Goal: Task Accomplishment & Management: Manage account settings

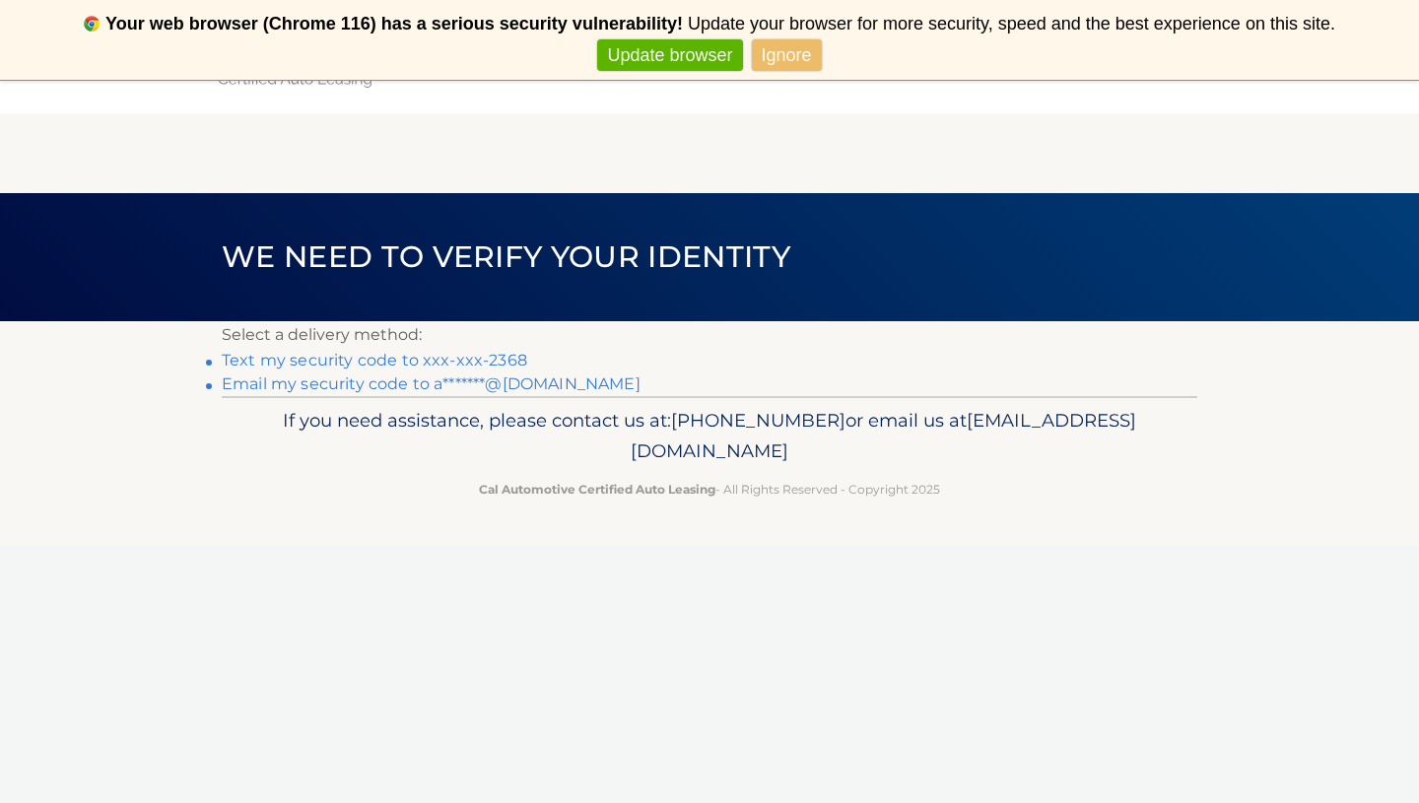
click at [395, 357] on link "Text my security code to xxx-xxx-2368" at bounding box center [374, 360] width 305 height 19
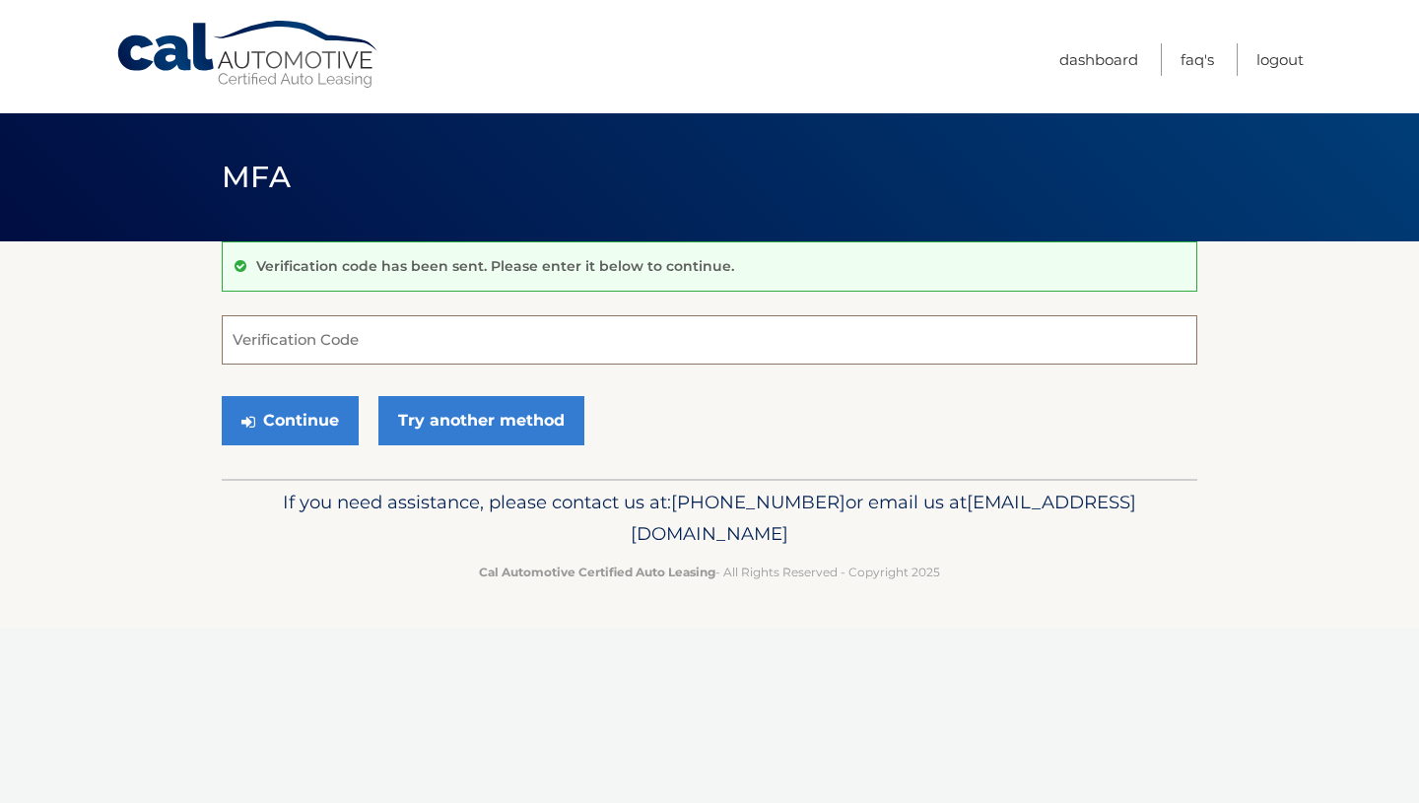
click at [357, 352] on input "Verification Code" at bounding box center [709, 339] width 975 height 49
type input "378965"
click at [307, 436] on button "Continue" at bounding box center [290, 420] width 137 height 49
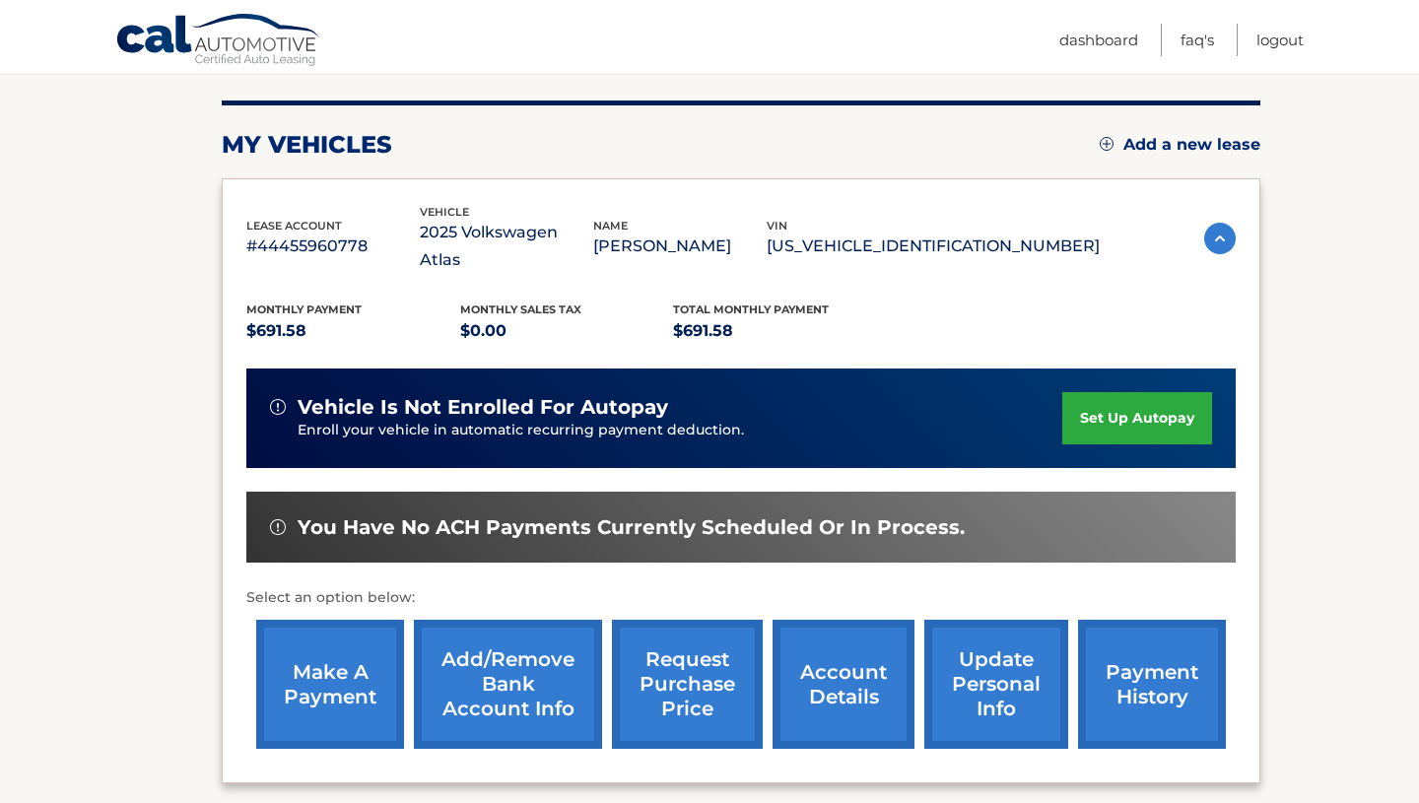
scroll to position [227, 0]
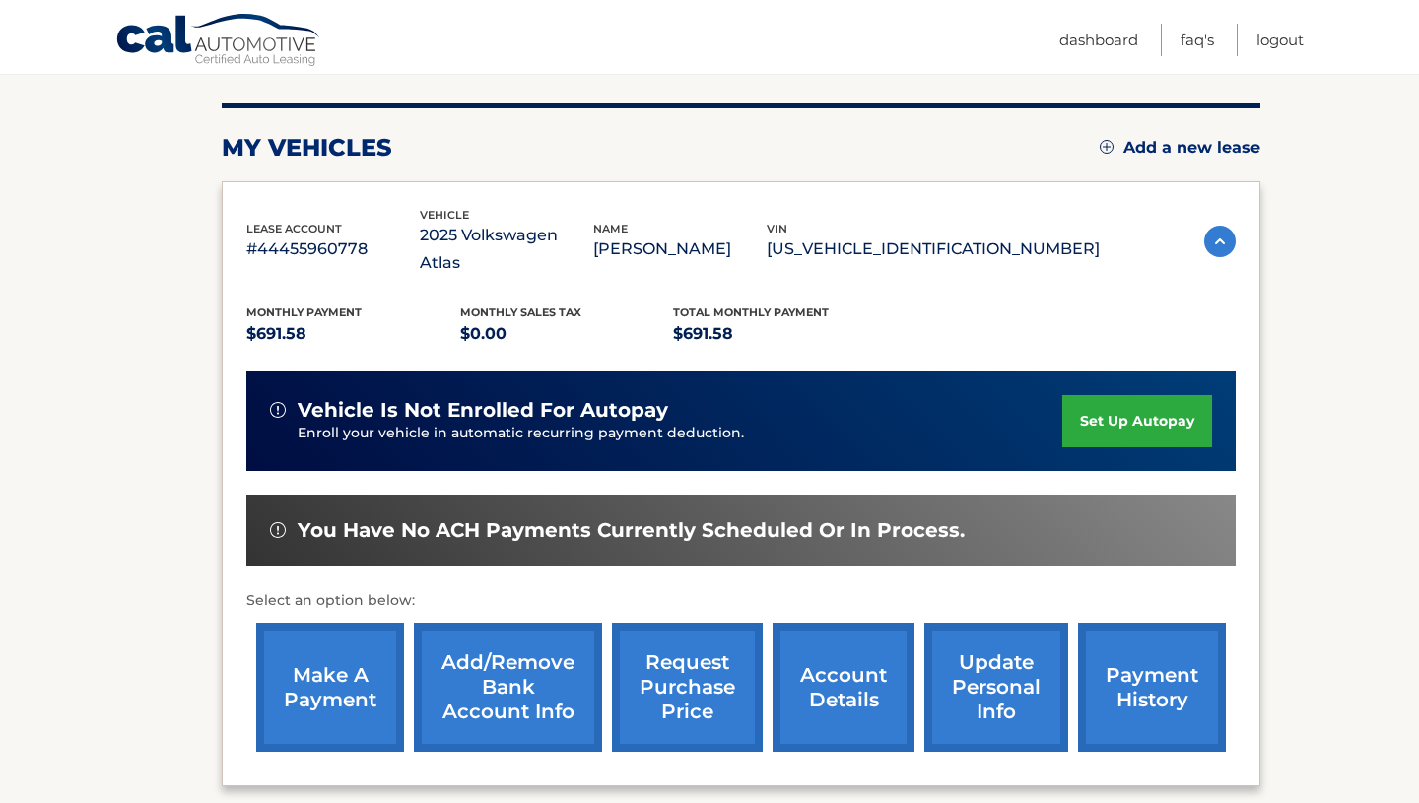
click at [348, 674] on link "make a payment" at bounding box center [330, 687] width 148 height 129
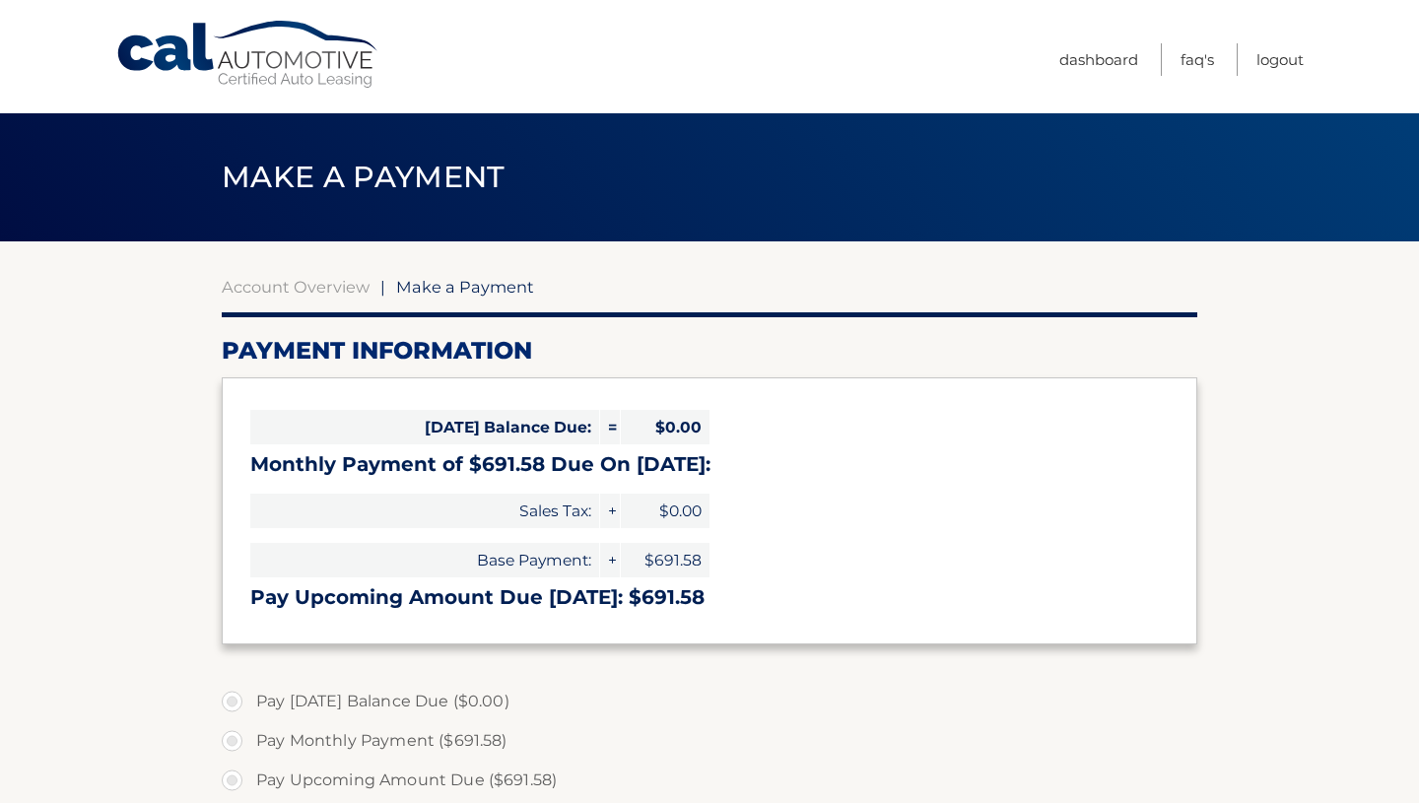
select select "NTUxMTczOWYtNjljYy00ZmFiLWJkZmQtYzcyZTZkZDJjOWUw"
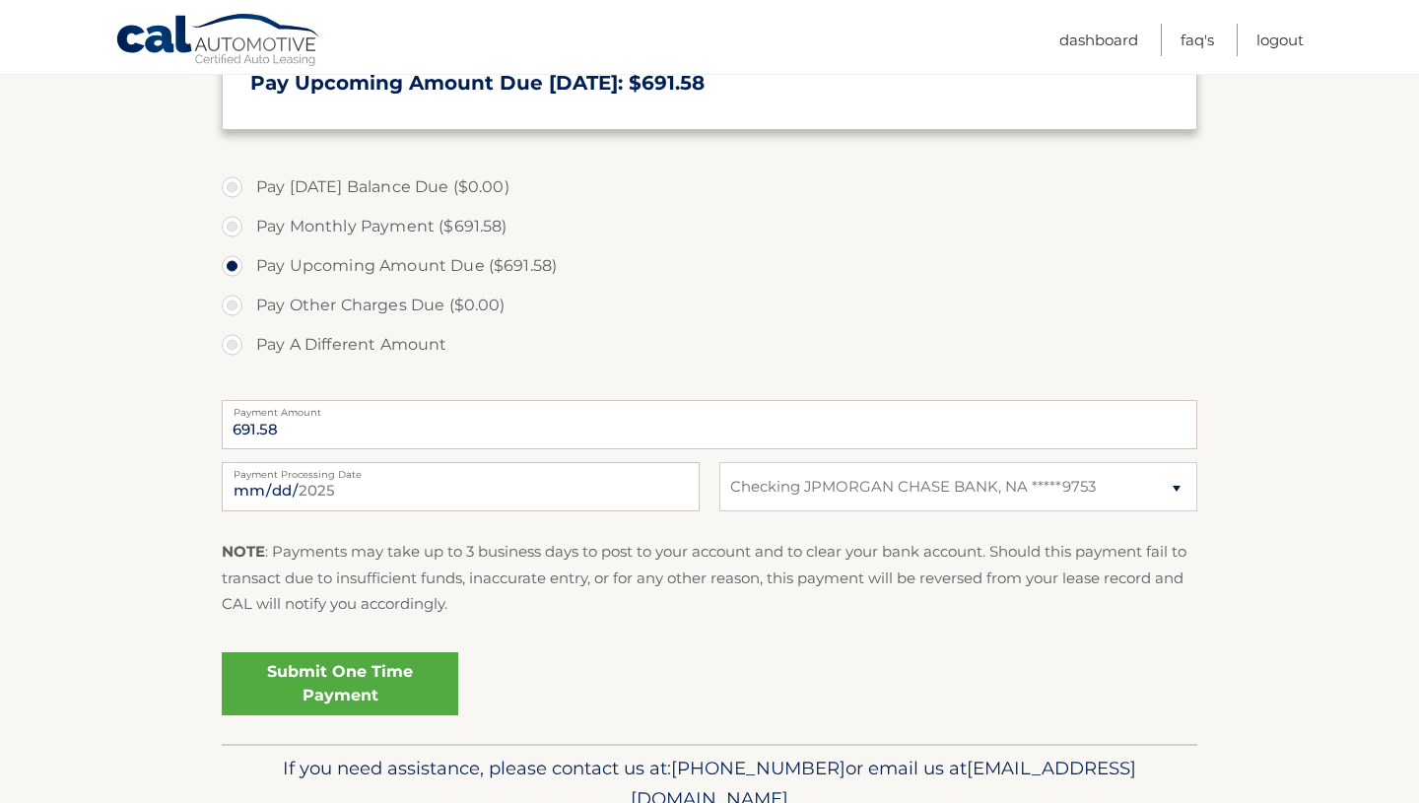
scroll to position [518, 0]
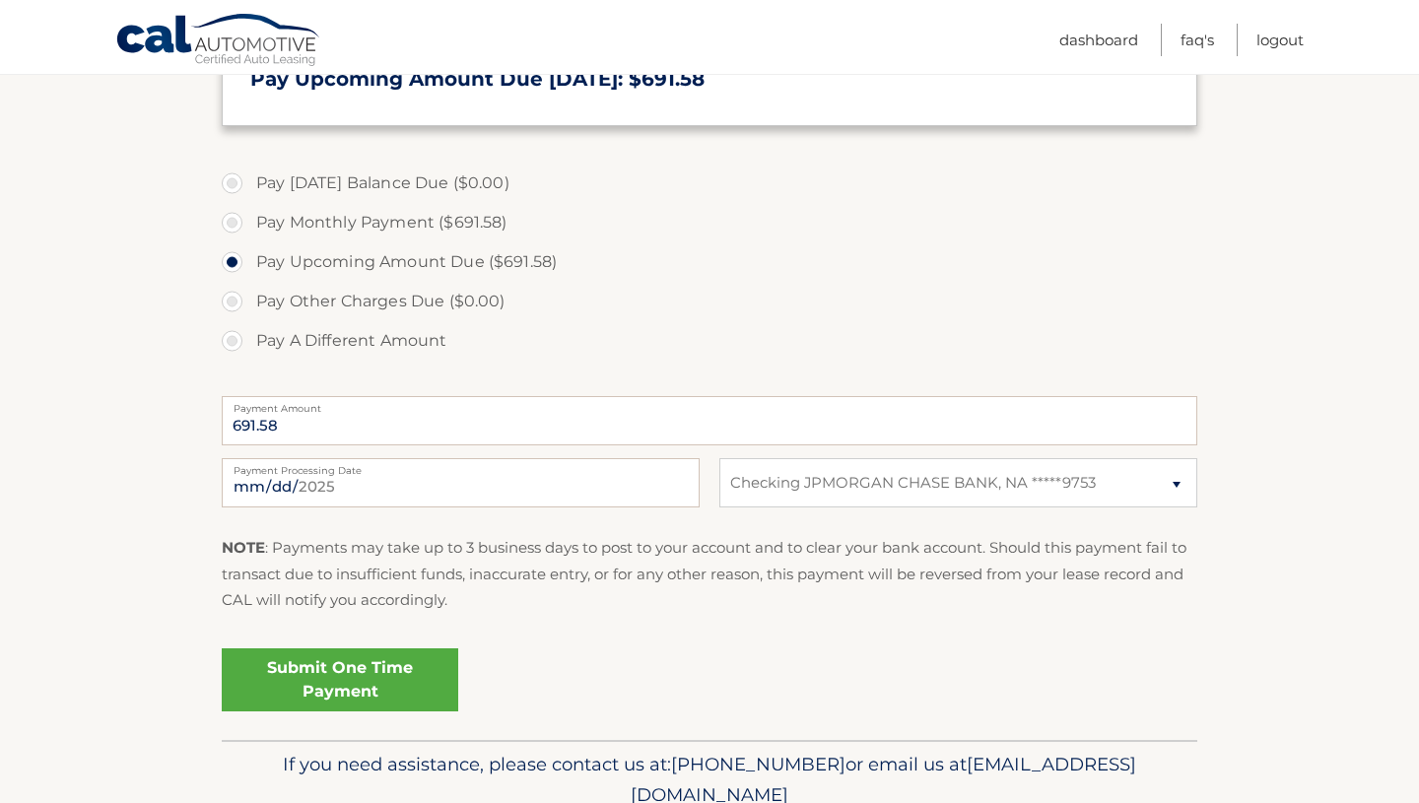
click at [349, 681] on link "Submit One Time Payment" at bounding box center [340, 679] width 236 height 63
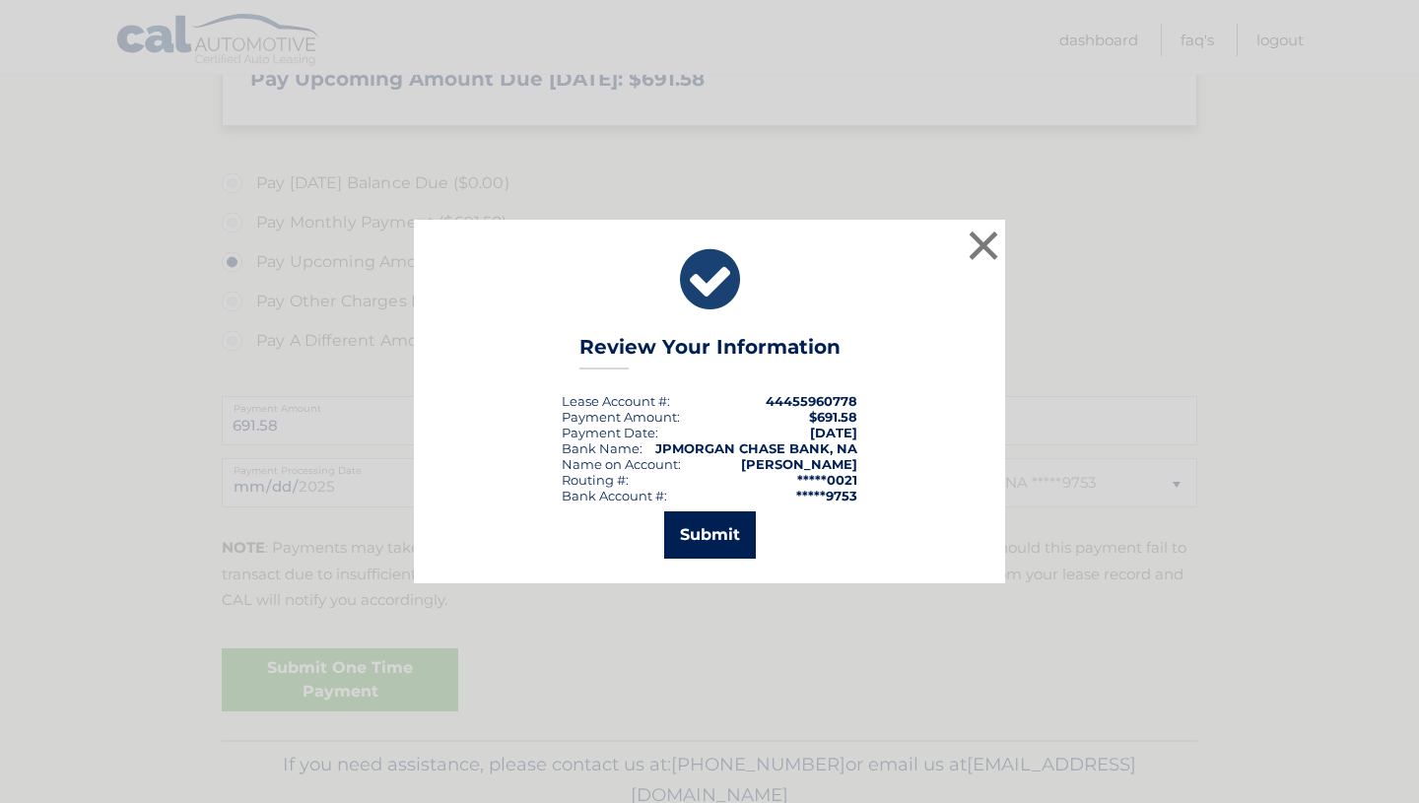
click at [702, 534] on button "Submit" at bounding box center [710, 534] width 92 height 47
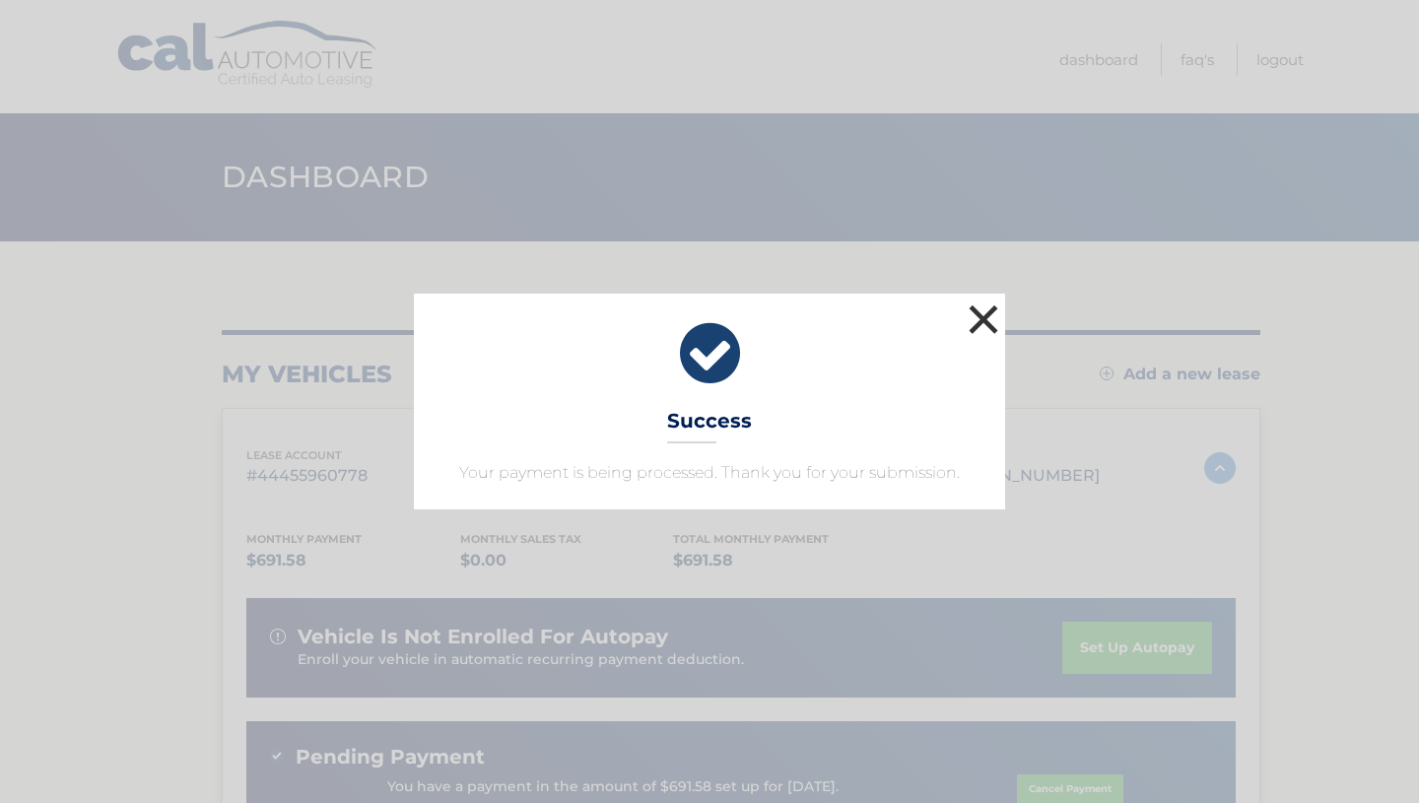
click at [983, 321] on button "×" at bounding box center [983, 319] width 39 height 39
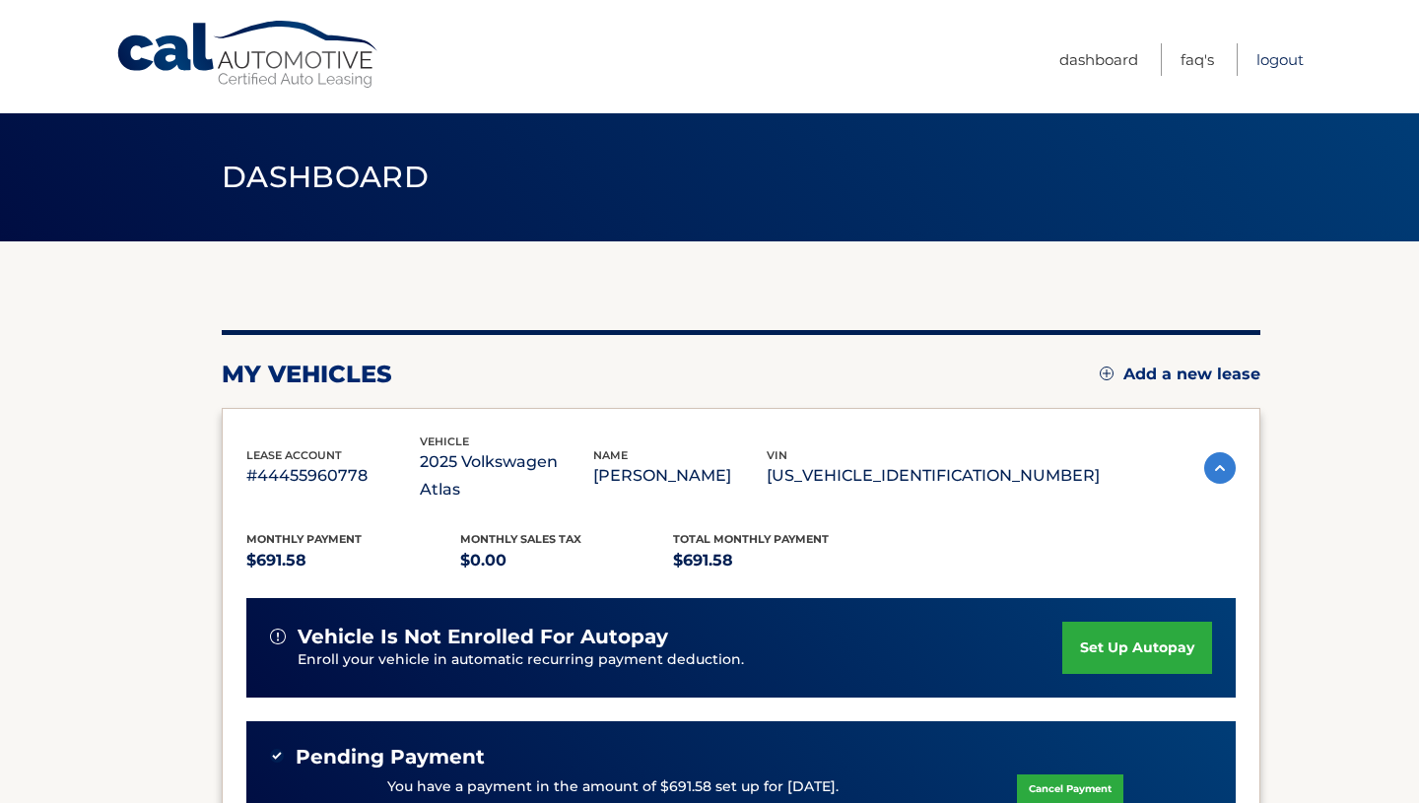
click at [1280, 64] on link "Logout" at bounding box center [1279, 59] width 47 height 33
